Goal: Navigation & Orientation: Find specific page/section

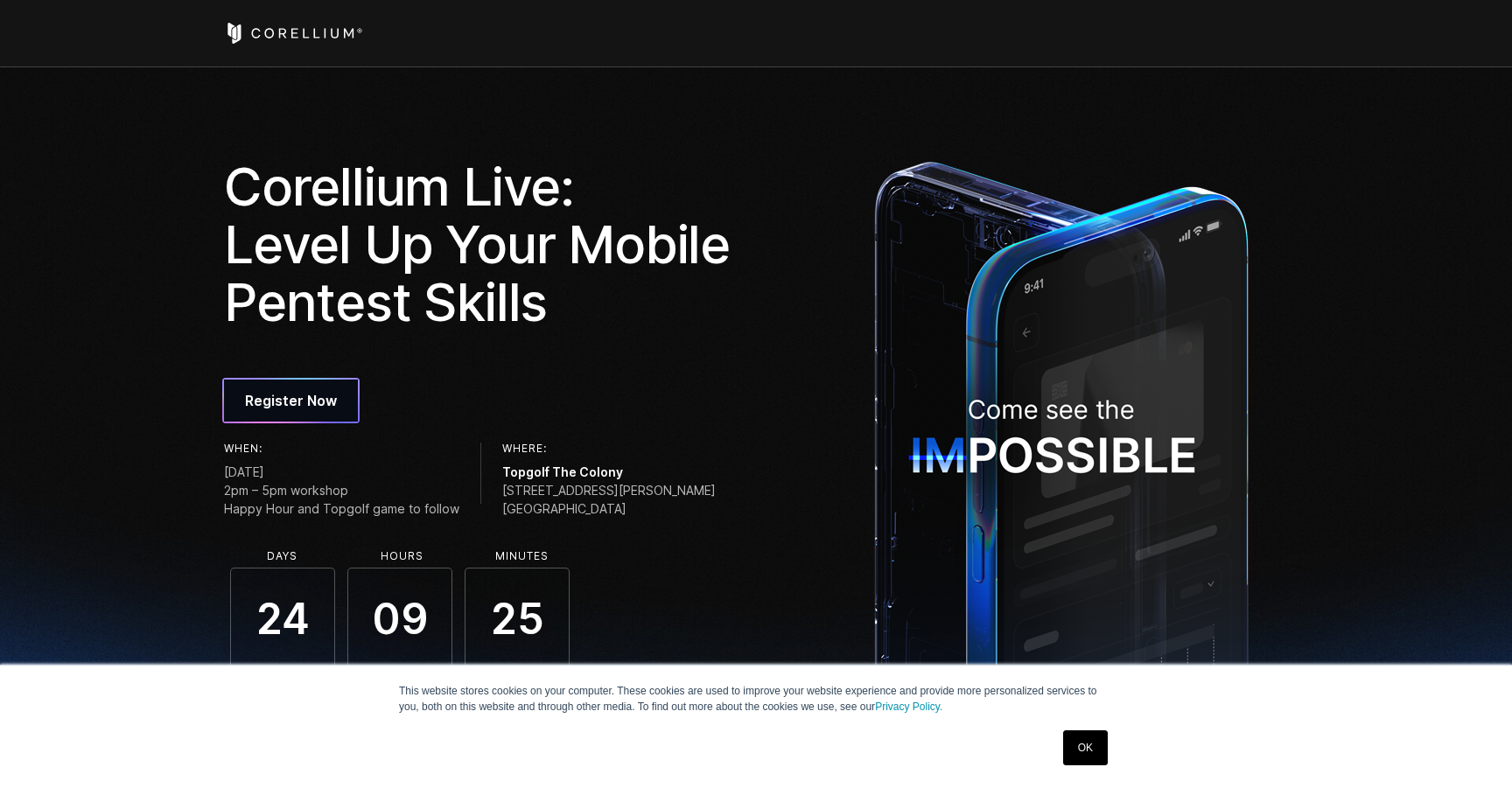
click at [301, 33] on icon "Corellium Home" at bounding box center [293, 32] width 139 height 21
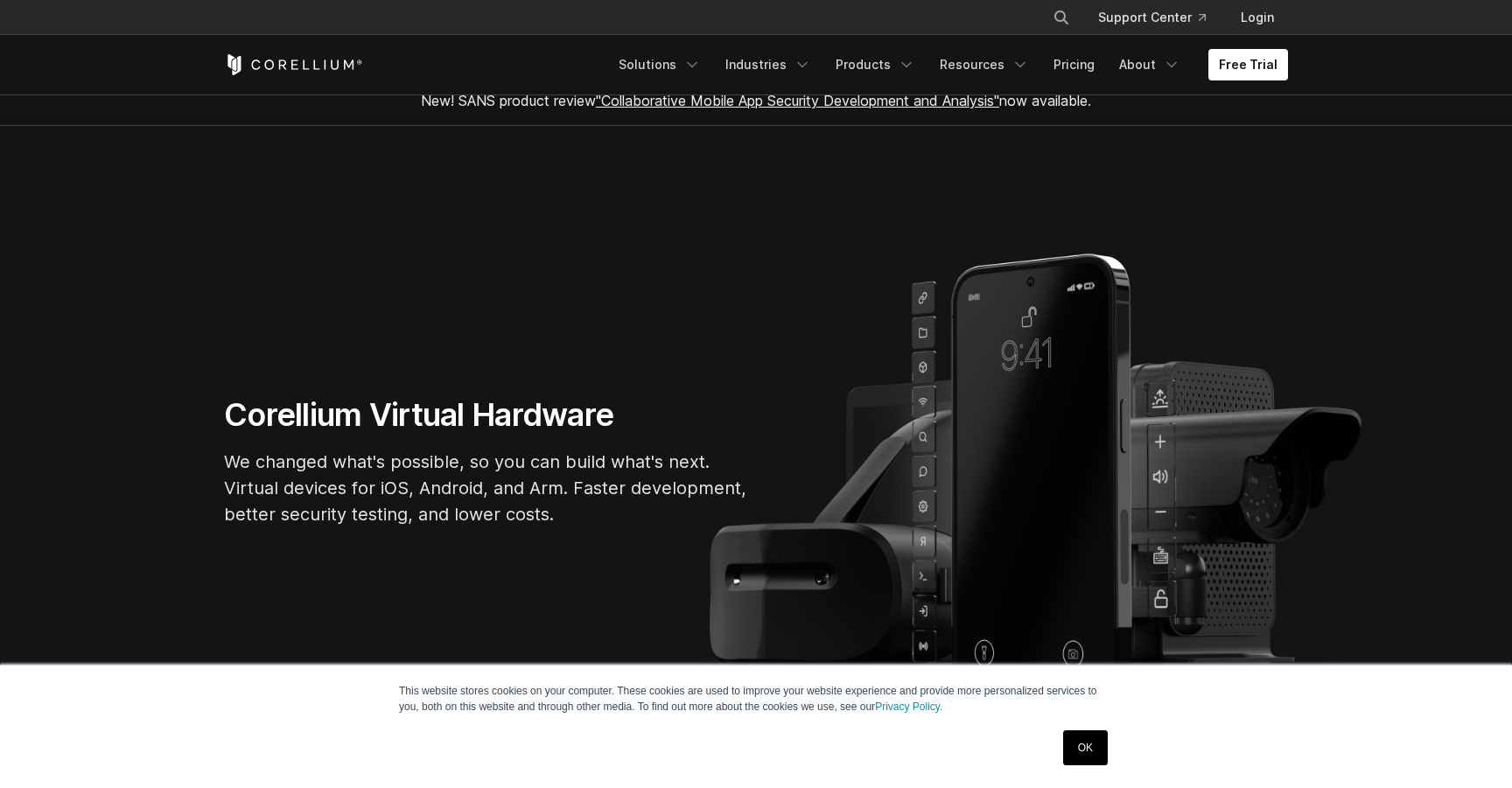
scroll to position [25, 0]
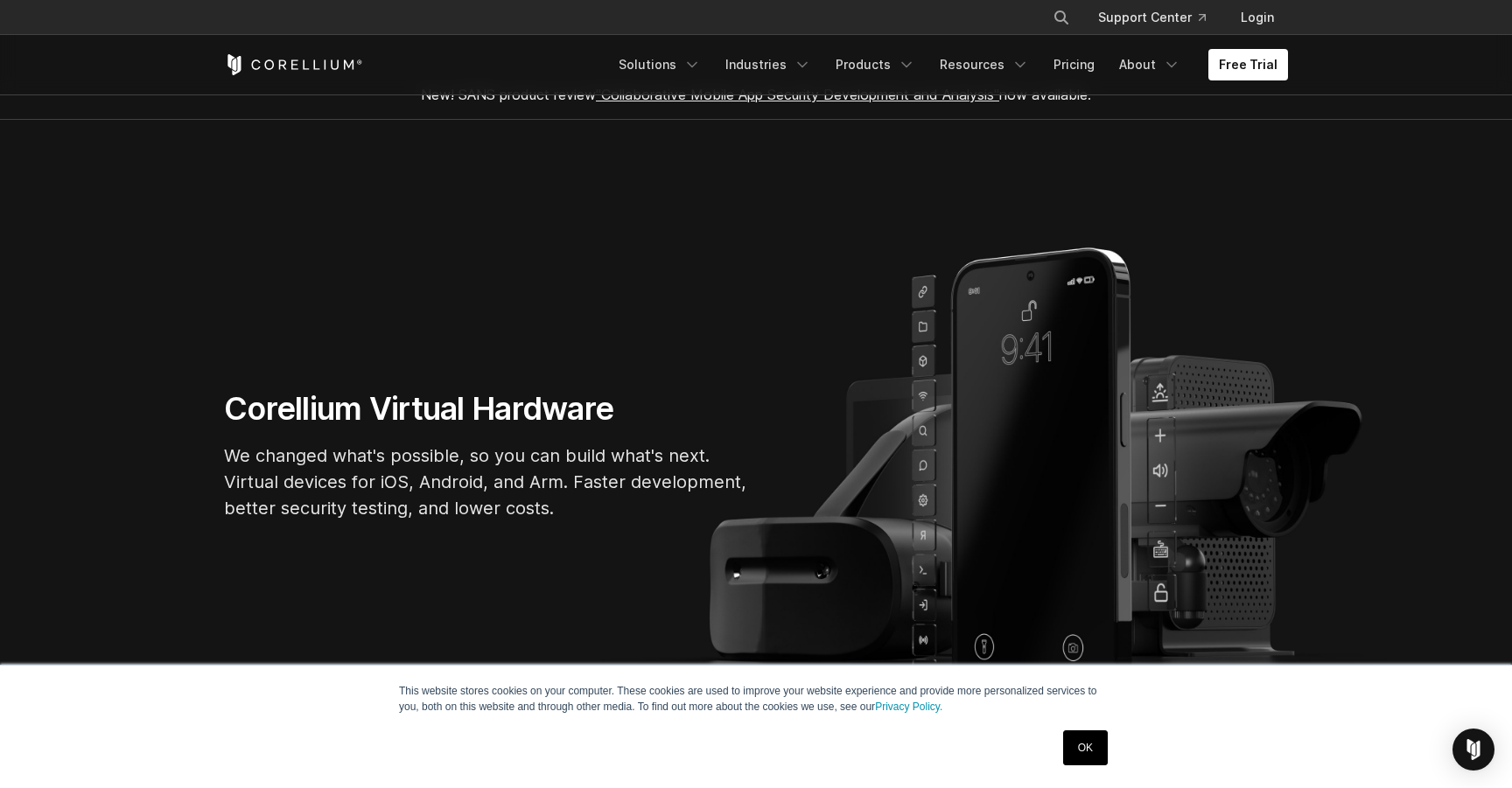
drag, startPoint x: 976, startPoint y: 442, endPoint x: 1015, endPoint y: 355, distance: 95.3
click at [1015, 355] on section "Corellium Virtual Hardware We changed what's possible, so you can build what's …" at bounding box center [756, 462] width 1512 height 686
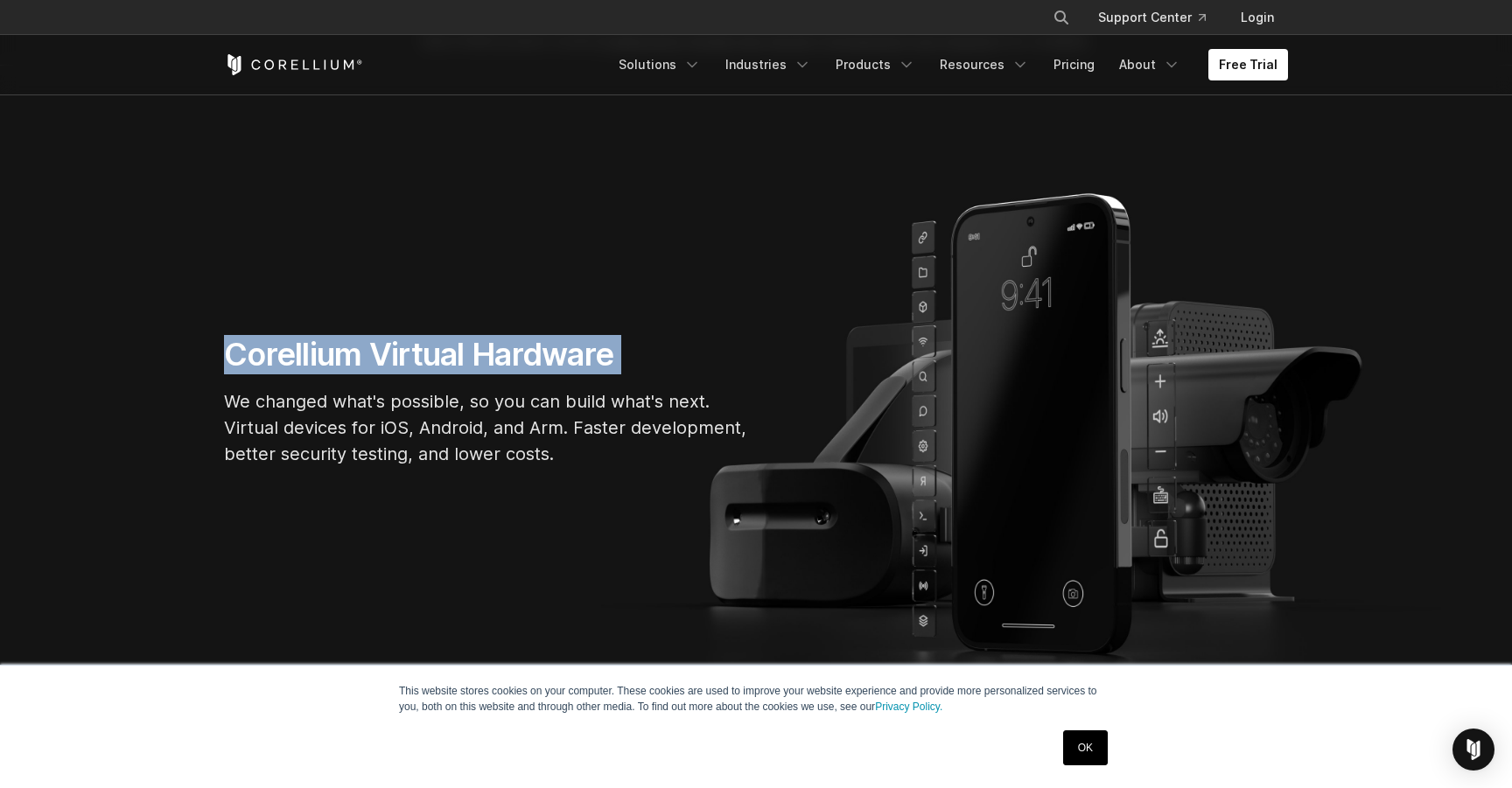
scroll to position [109, 0]
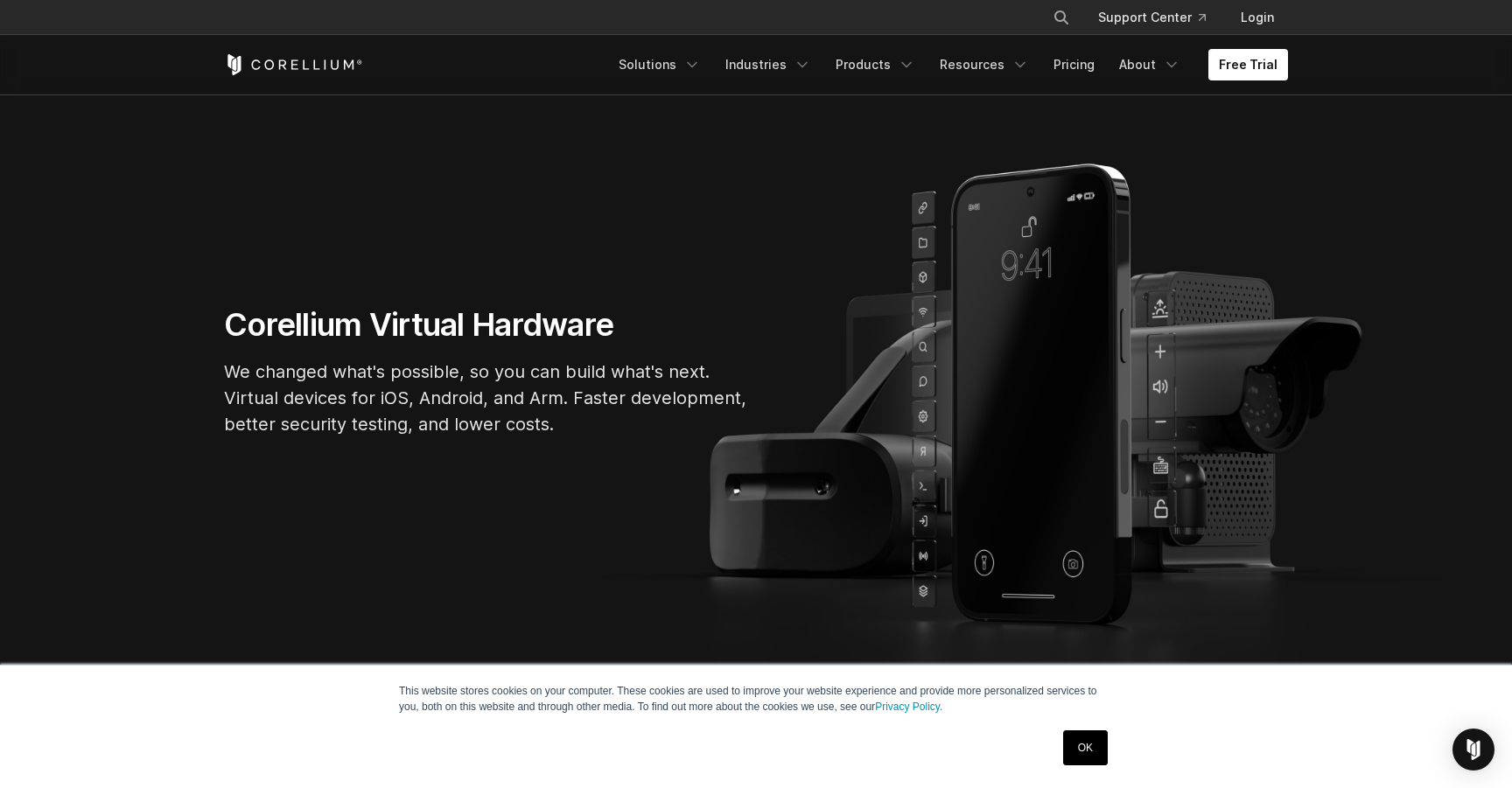
click at [1004, 360] on div "Corellium Virtual Hardware We changed what's possible, so you can build what's …" at bounding box center [756, 378] width 1099 height 146
drag, startPoint x: 504, startPoint y: 395, endPoint x: 577, endPoint y: 423, distance: 78.2
click at [518, 399] on p "We changed what's possible, so you can build what's next. Virtual devices for i…" at bounding box center [486, 398] width 525 height 79
click at [577, 423] on p "We changed what's possible, so you can build what's next. Virtual devices for i…" at bounding box center [486, 398] width 525 height 79
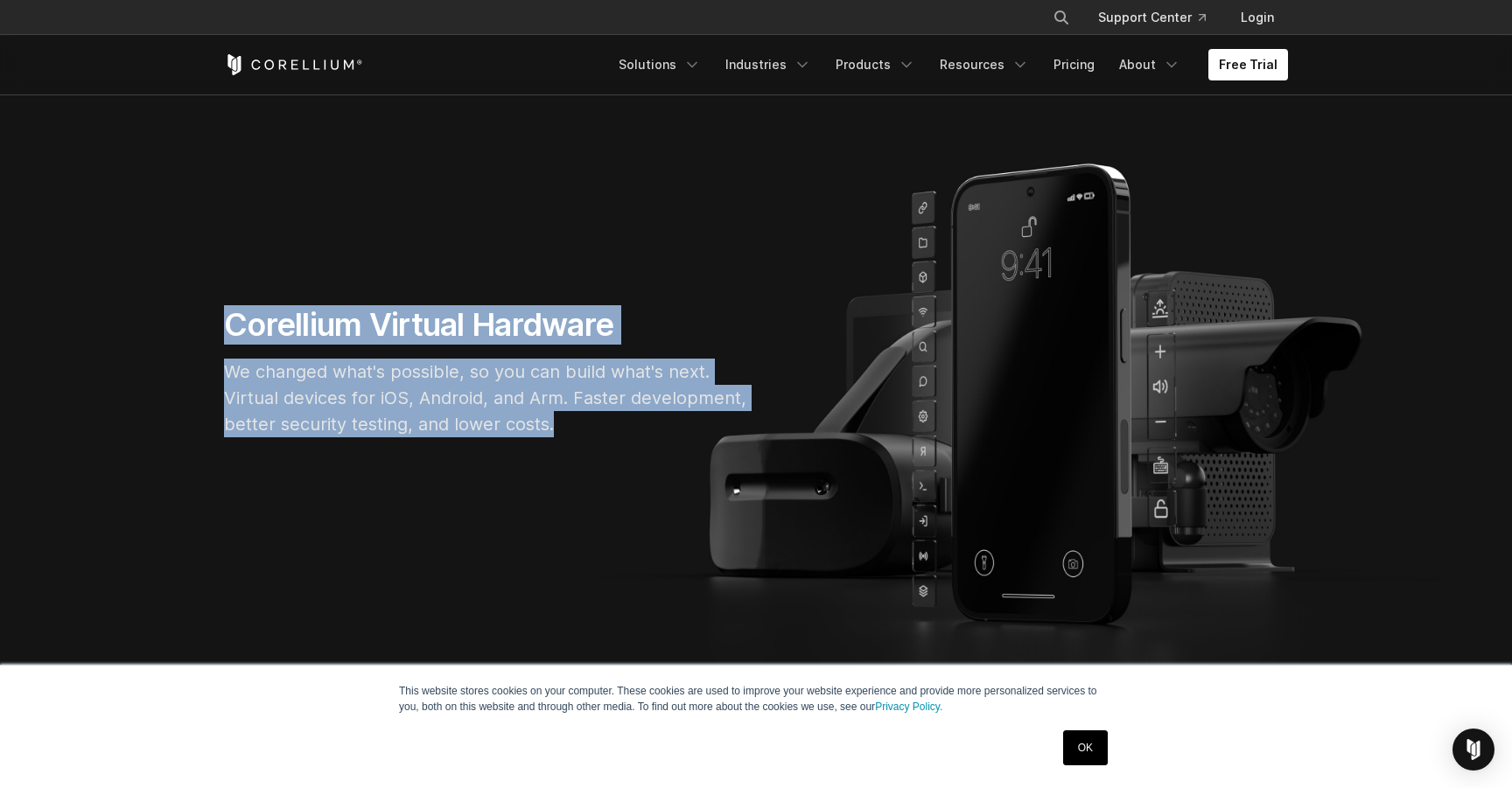
drag, startPoint x: 571, startPoint y: 422, endPoint x: 234, endPoint y: 303, distance: 357.4
click at [235, 304] on section "Corellium Virtual Hardware We changed what's possible, so you can build what's …" at bounding box center [756, 379] width 1512 height 686
click at [782, 218] on section "Corellium Virtual Hardware We changed what's possible, so you can build what's …" at bounding box center [756, 379] width 1512 height 686
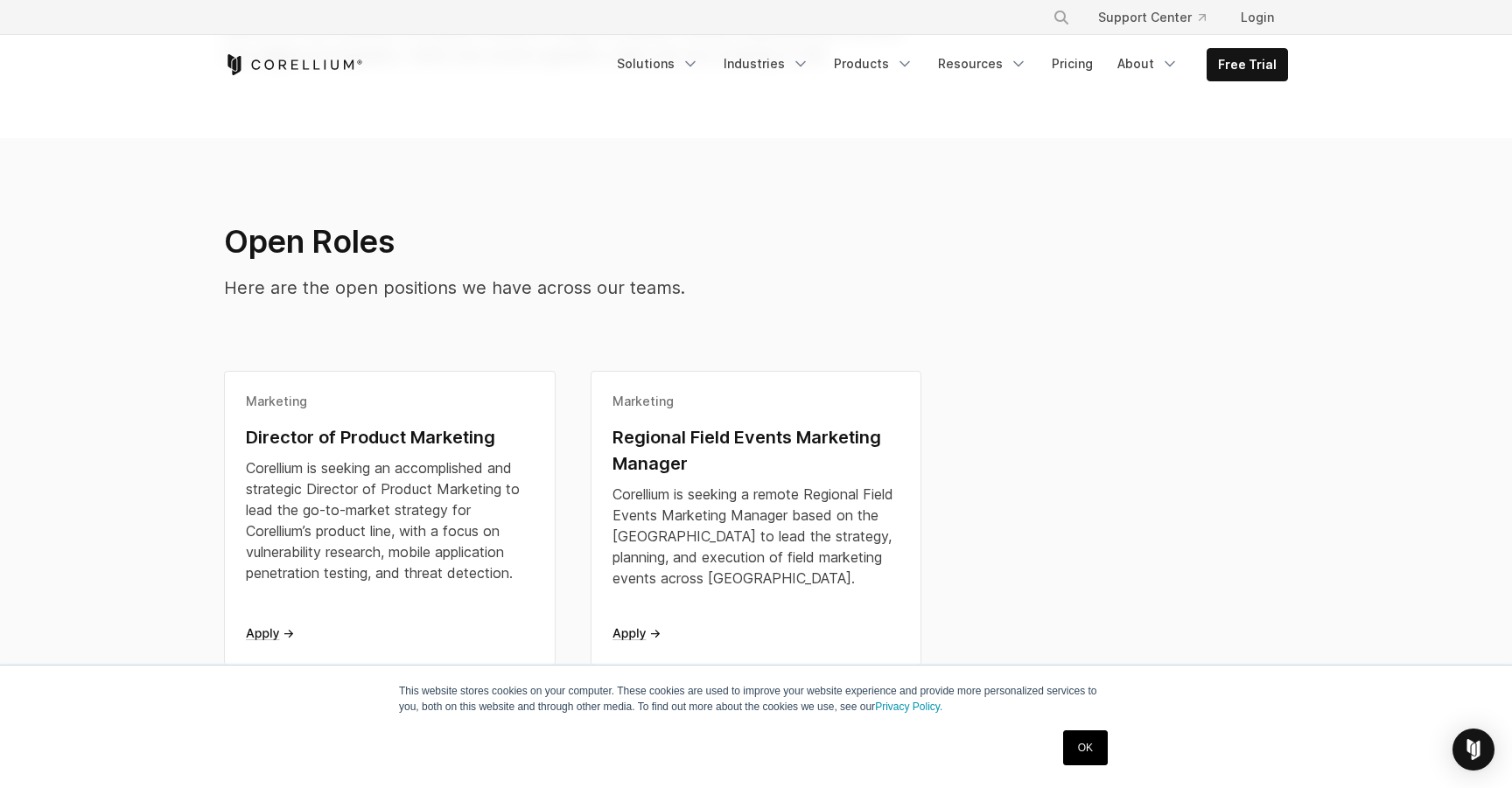
scroll to position [272, 0]
